Goal: Transaction & Acquisition: Purchase product/service

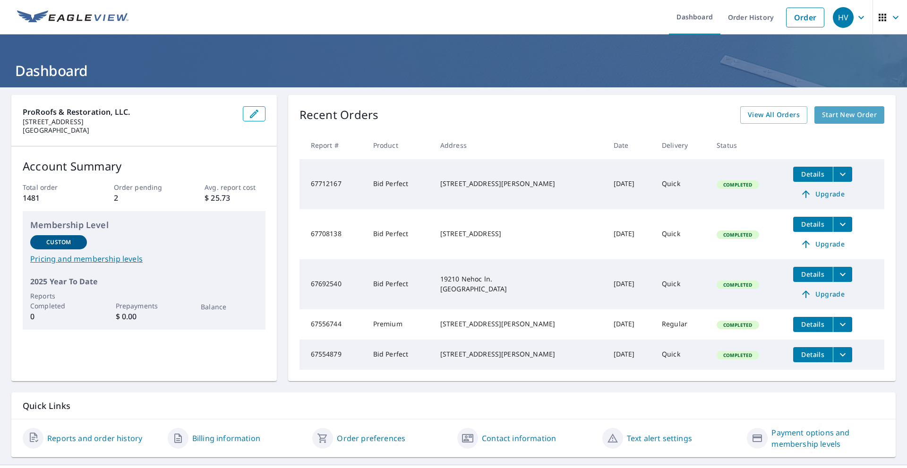
click at [827, 110] on span "Start New Order" at bounding box center [849, 115] width 55 height 12
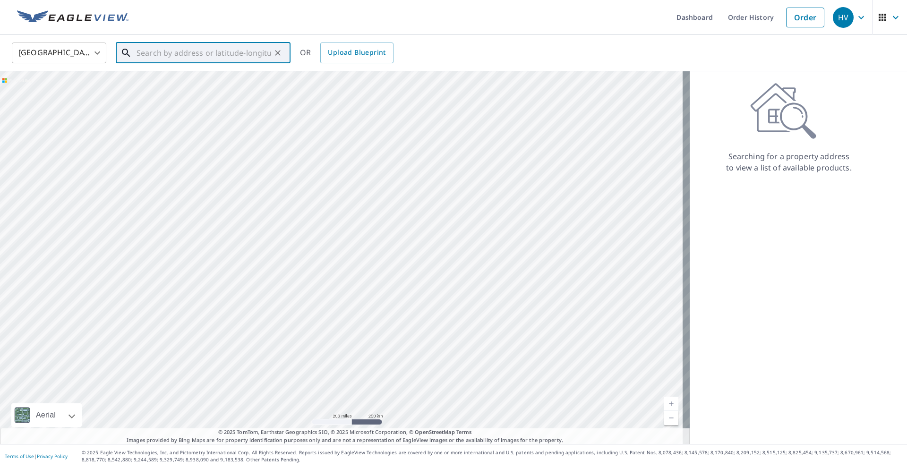
click at [154, 54] on input "text" at bounding box center [204, 53] width 135 height 26
click at [146, 51] on input "text" at bounding box center [204, 53] width 135 height 26
click at [155, 82] on span "[STREET_ADDRESS]" at bounding box center [209, 80] width 148 height 11
type input "[STREET_ADDRESS][PERSON_NAME]"
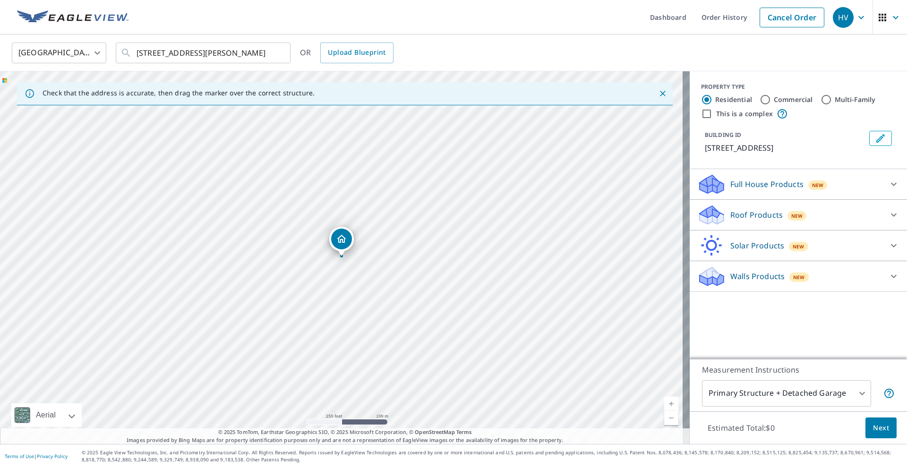
click at [743, 214] on p "Roof Products" at bounding box center [756, 214] width 52 height 11
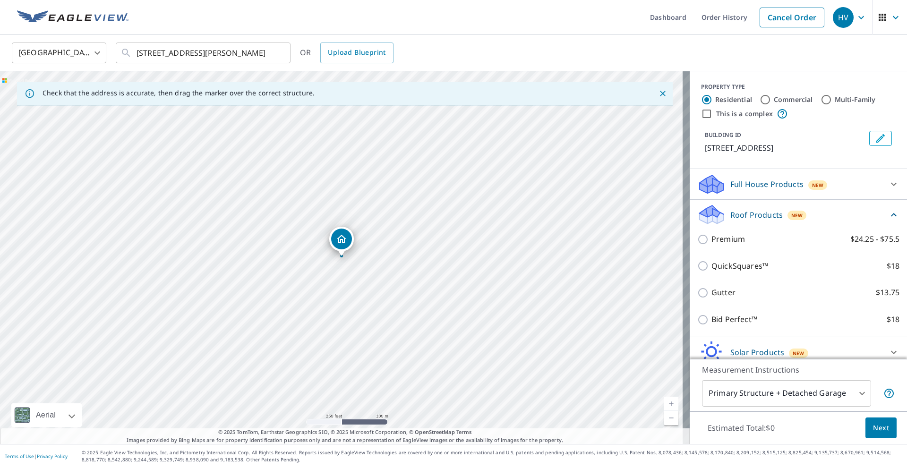
click at [743, 214] on p "Roof Products" at bounding box center [756, 214] width 52 height 11
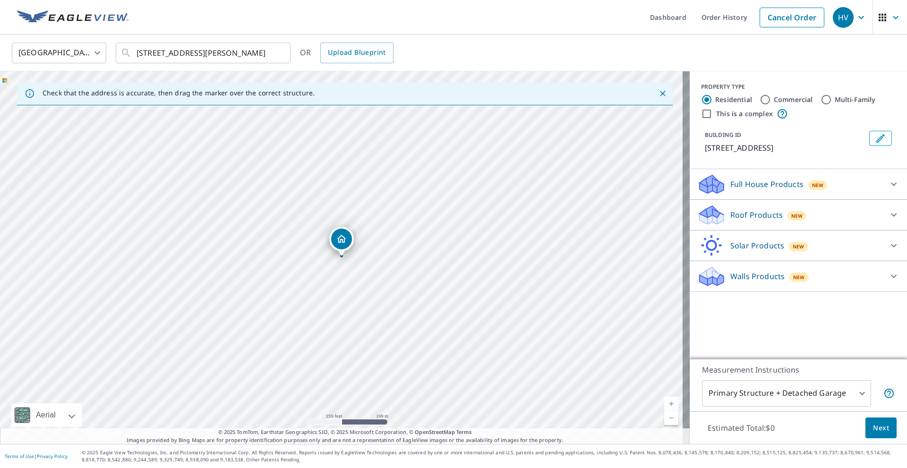
click at [743, 214] on p "Roof Products" at bounding box center [756, 214] width 52 height 11
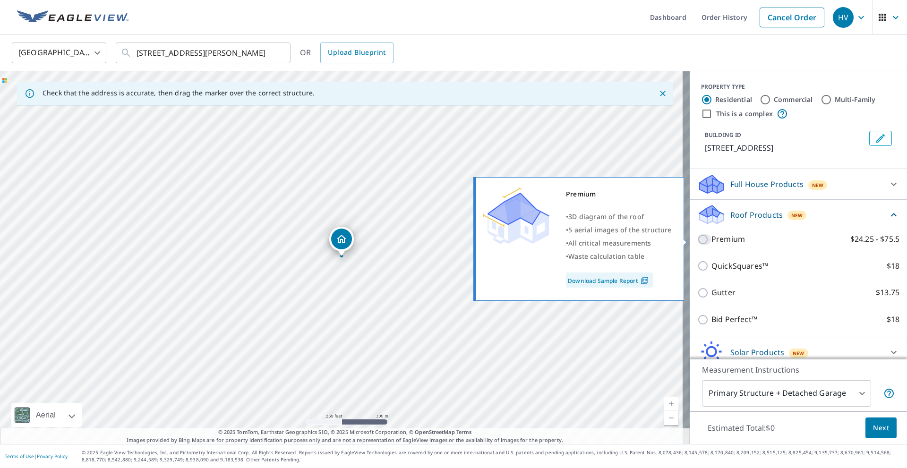
click at [699, 237] on input "Premium $24.25 - $75.5" at bounding box center [704, 239] width 14 height 11
checkbox input "true"
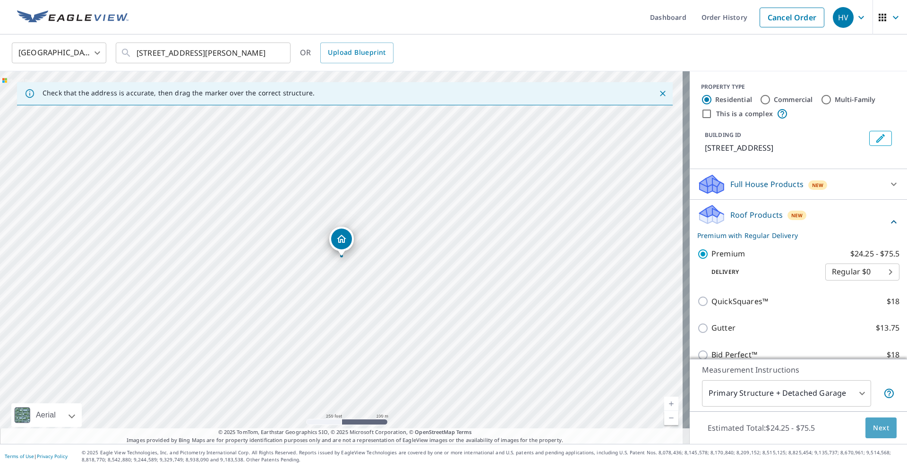
click at [873, 429] on span "Next" at bounding box center [881, 428] width 16 height 12
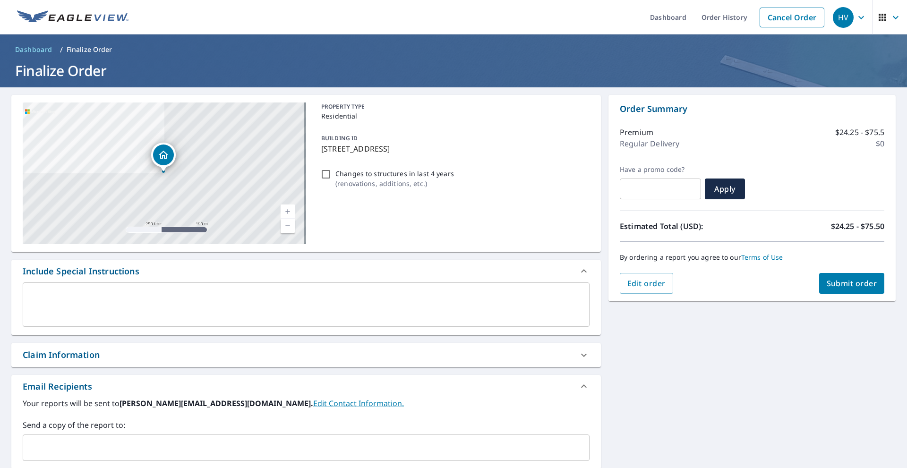
scroll to position [32, 0]
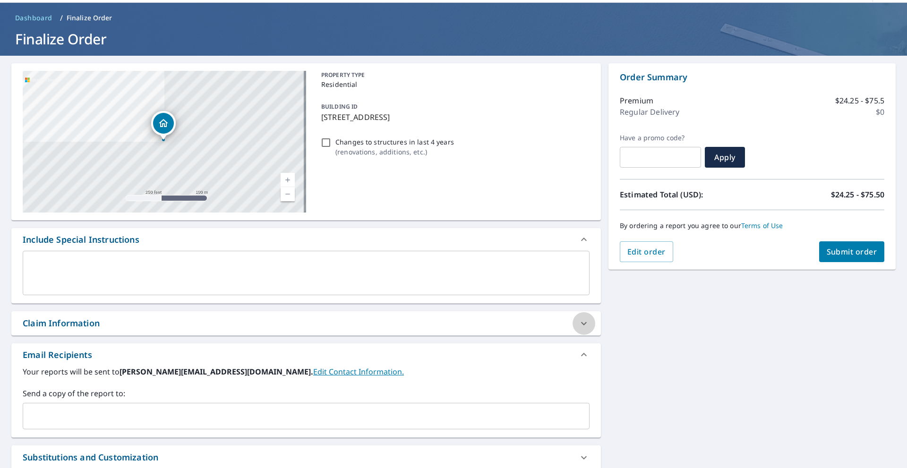
click at [579, 322] on icon at bounding box center [583, 323] width 11 height 11
checkbox input "true"
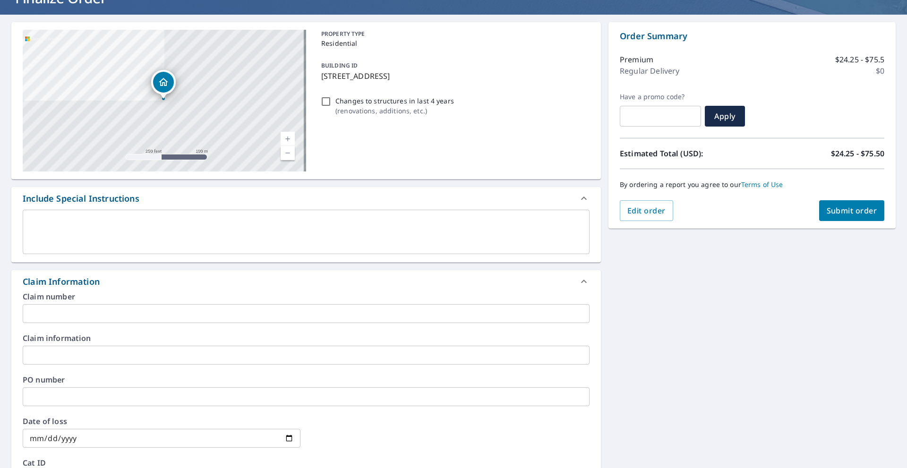
scroll to position [94, 0]
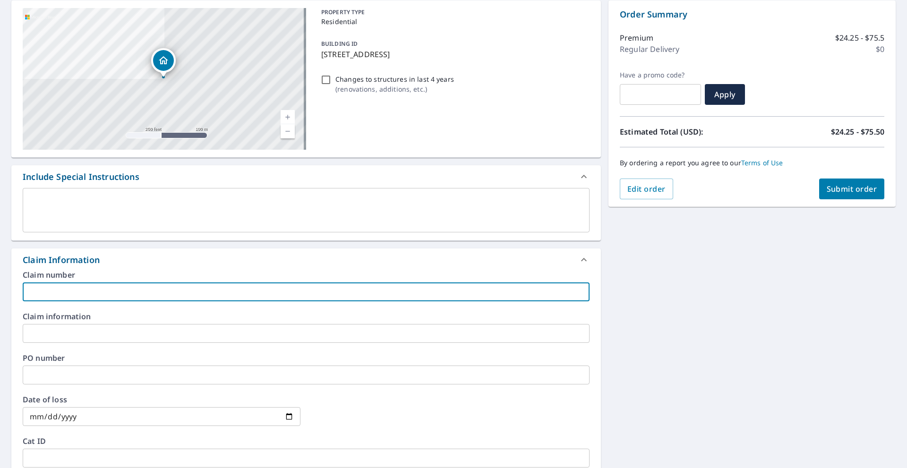
click at [67, 284] on input "text" at bounding box center [306, 292] width 567 height 19
type input "C"
checkbox input "true"
type input "Ch"
checkbox input "true"
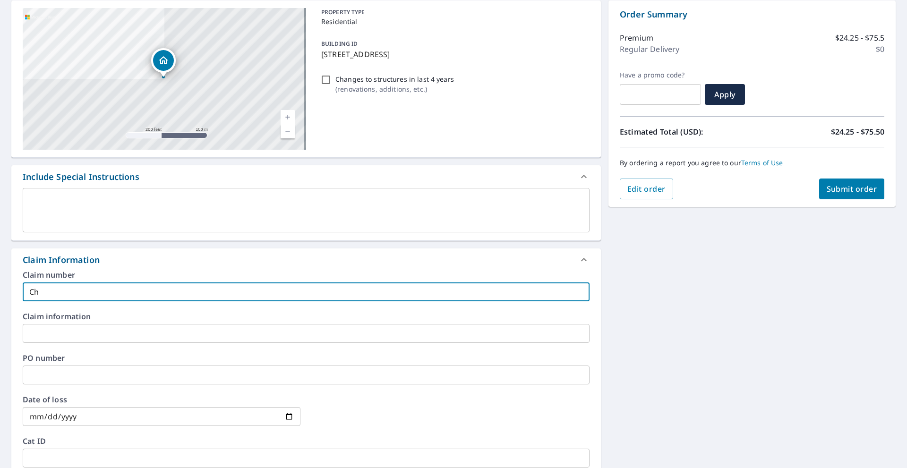
type input "Chr"
checkbox input "true"
type input "Chri"
checkbox input "true"
type input "[PERSON_NAME]"
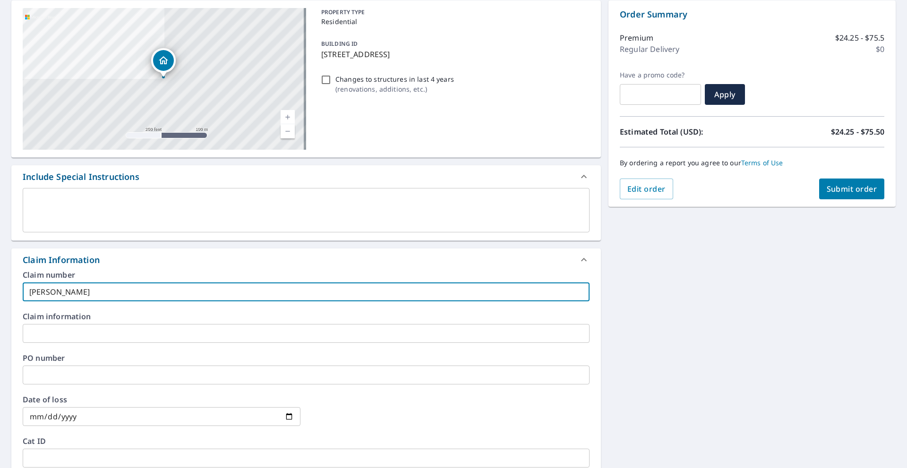
checkbox input "true"
type input "[PERSON_NAME]"
checkbox input "true"
type input "[PERSON_NAME]"
checkbox input "true"
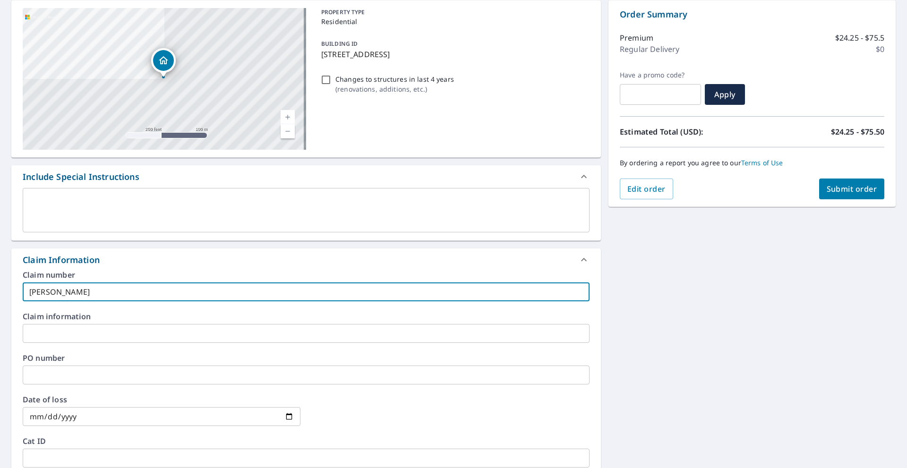
type input "[PERSON_NAME]"
checkbox input "true"
type input "[PERSON_NAME]"
checkbox input "true"
type input "[PERSON_NAME]"
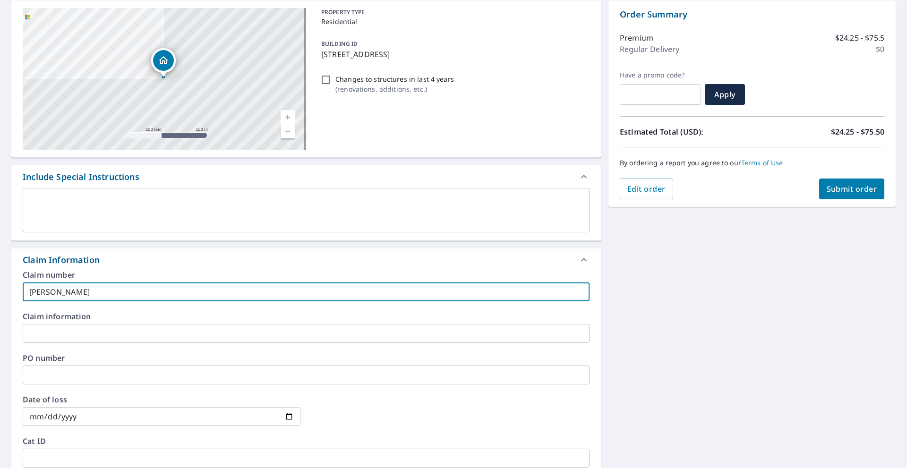
checkbox input "true"
type input "[PERSON_NAME]"
checkbox input "true"
type input "[PERSON_NAME]"
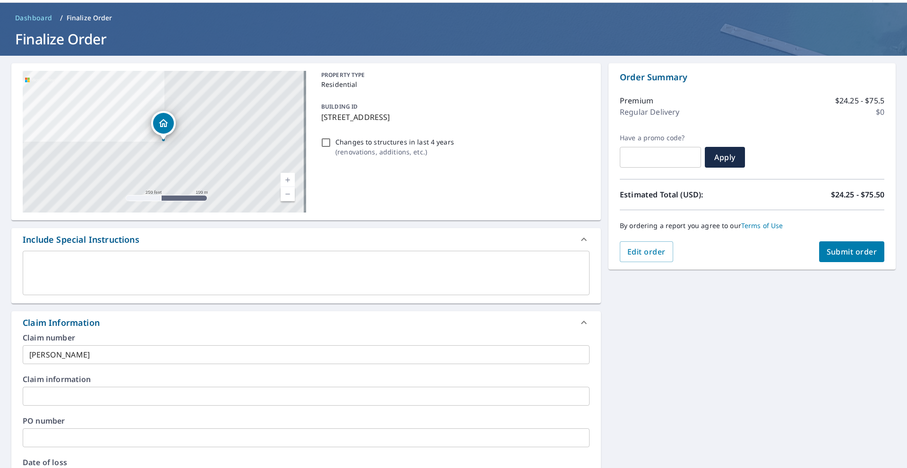
scroll to position [63, 0]
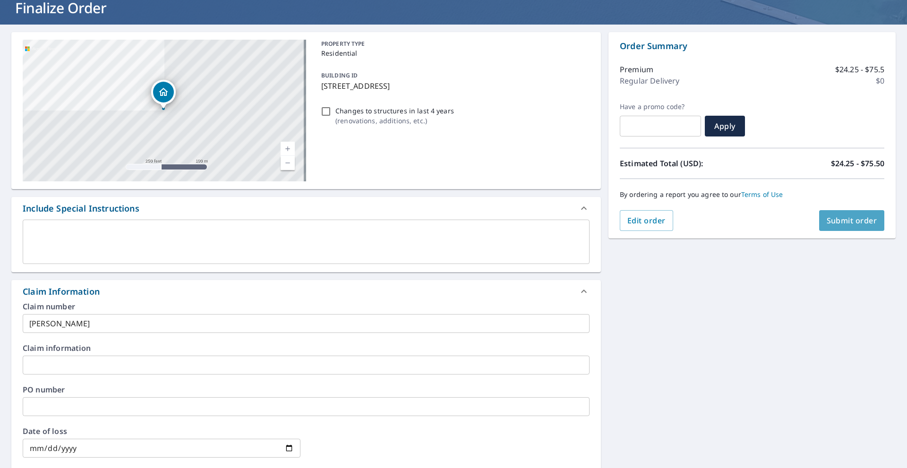
click at [848, 222] on span "Submit order" at bounding box center [852, 220] width 51 height 10
checkbox input "true"
